Goal: Information Seeking & Learning: Learn about a topic

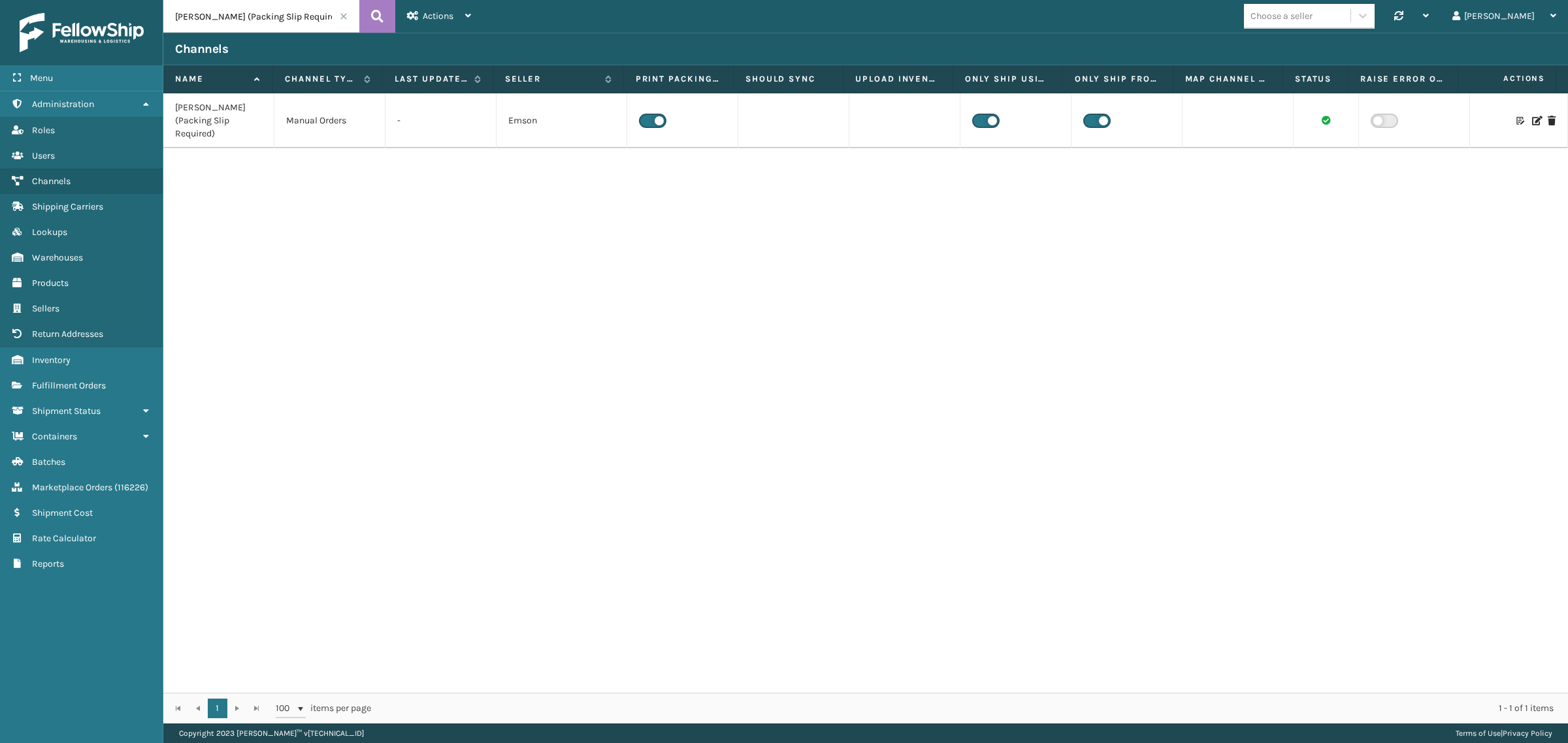
click at [344, 16] on span at bounding box center [343, 16] width 8 height 8
click at [343, 17] on span at bounding box center [343, 16] width 8 height 8
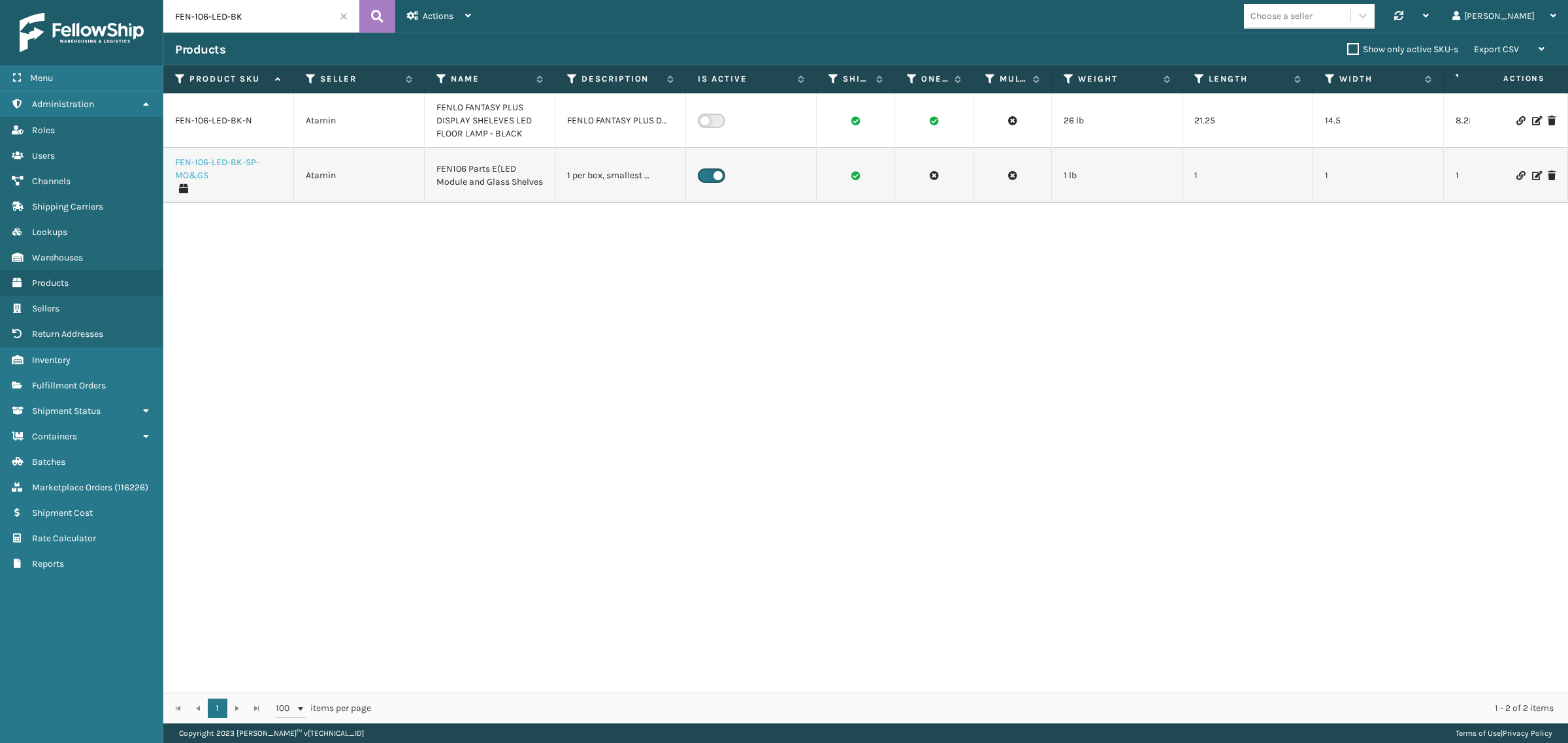
click at [239, 161] on link "FEN-106-LED-BK-SP-MO&GS" at bounding box center [228, 168] width 106 height 26
click at [236, 117] on link "FEN-106-LED-BK-N" at bounding box center [213, 120] width 77 height 13
click at [232, 119] on link "FEN-106-LED-BK-N" at bounding box center [213, 120] width 77 height 13
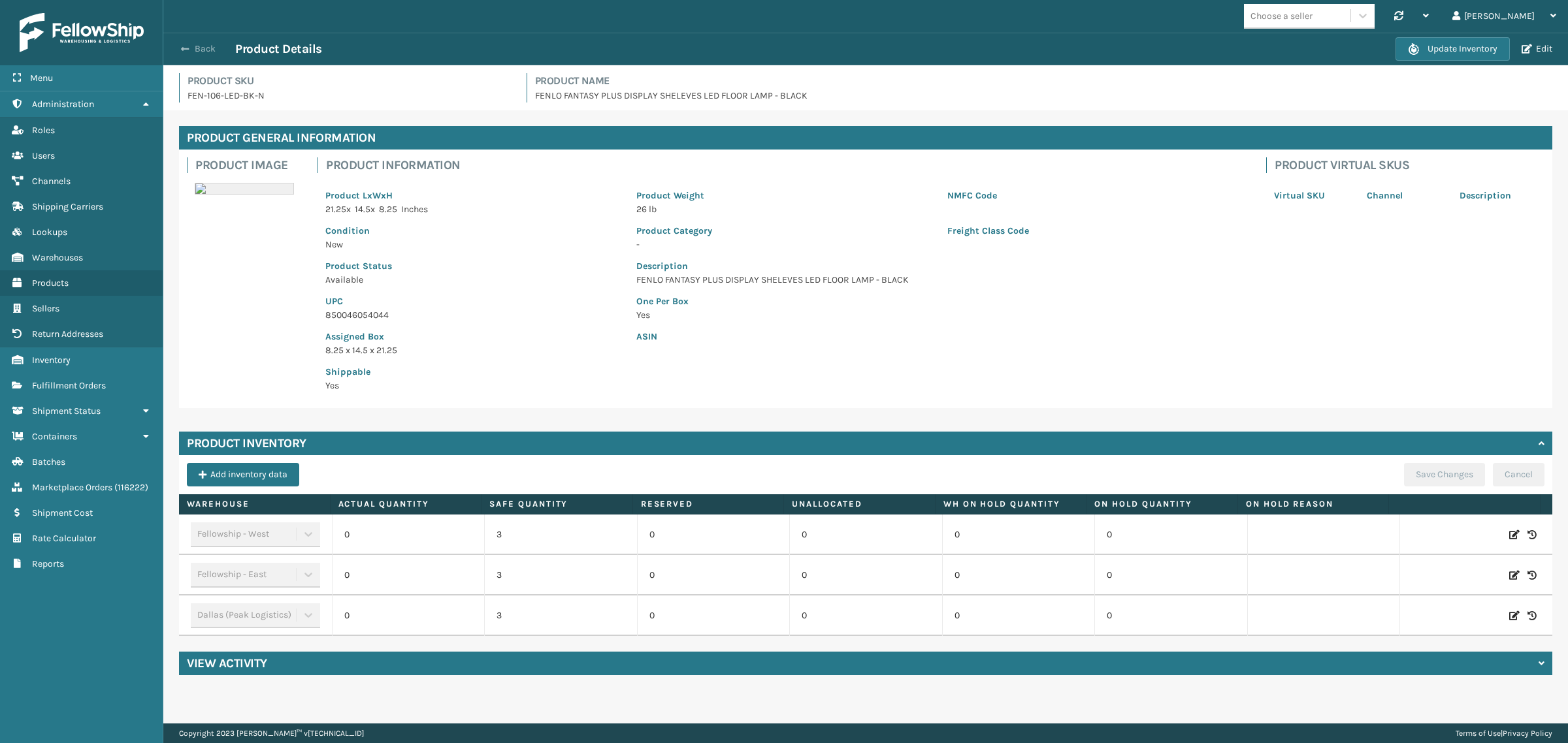
click at [204, 43] on button "Back" at bounding box center [205, 49] width 60 height 11
